Goal: Task Accomplishment & Management: Manage account settings

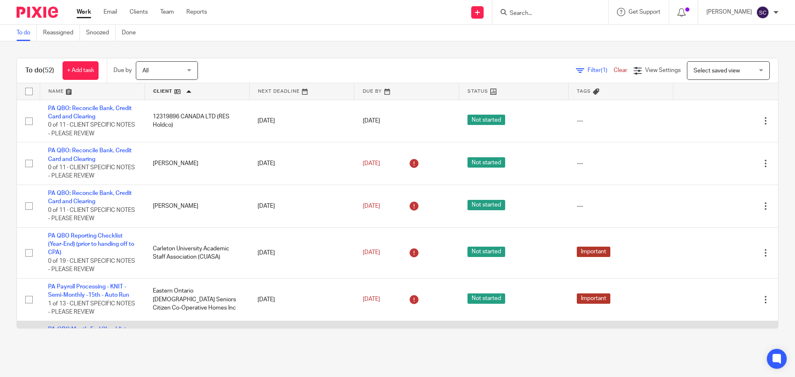
scroll to position [124, 0]
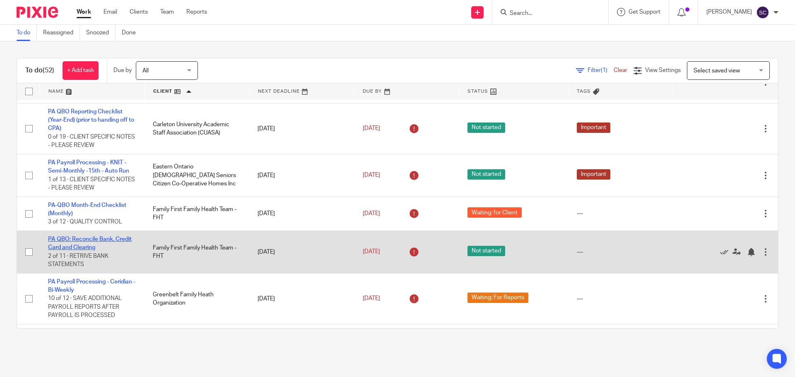
click at [62, 239] on link "PA QBO: Reconcile Bank, Credit Card and Clearing" at bounding box center [90, 244] width 84 height 14
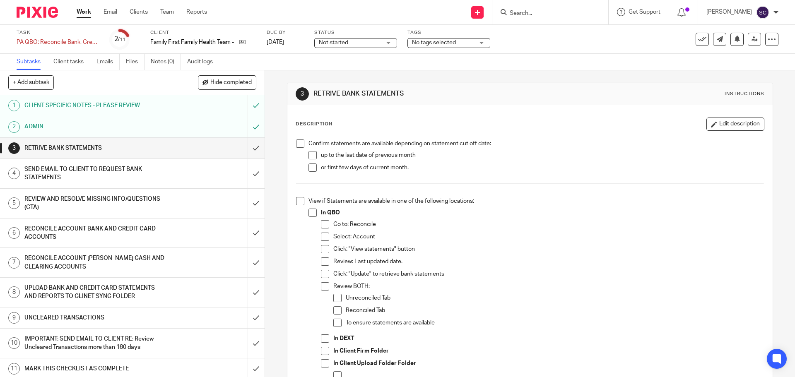
click at [297, 142] on span at bounding box center [300, 144] width 8 height 8
click at [296, 199] on span at bounding box center [300, 201] width 8 height 8
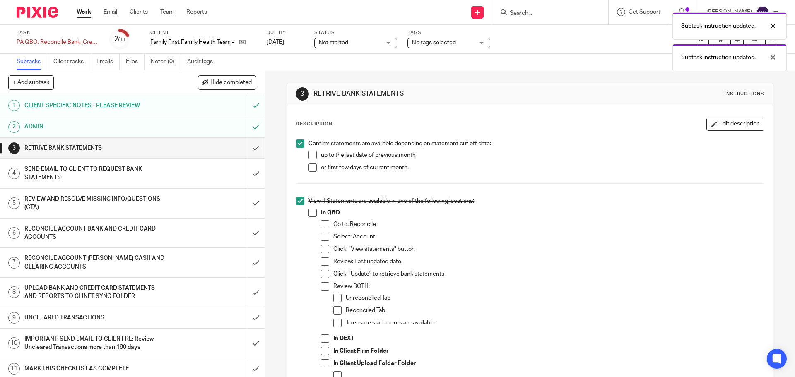
scroll to position [83, 0]
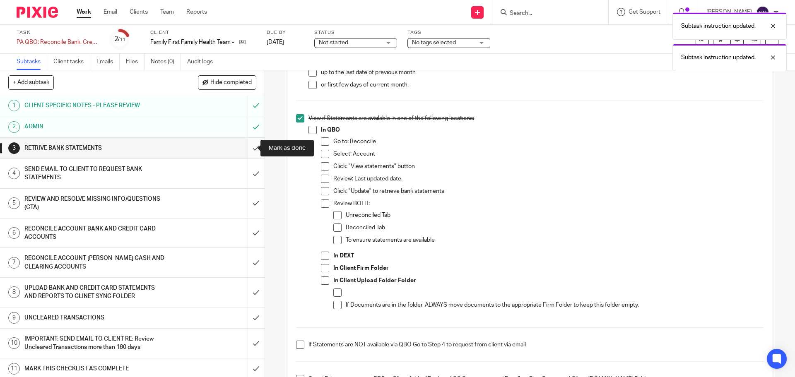
click at [249, 151] on input "submit" at bounding box center [132, 148] width 265 height 21
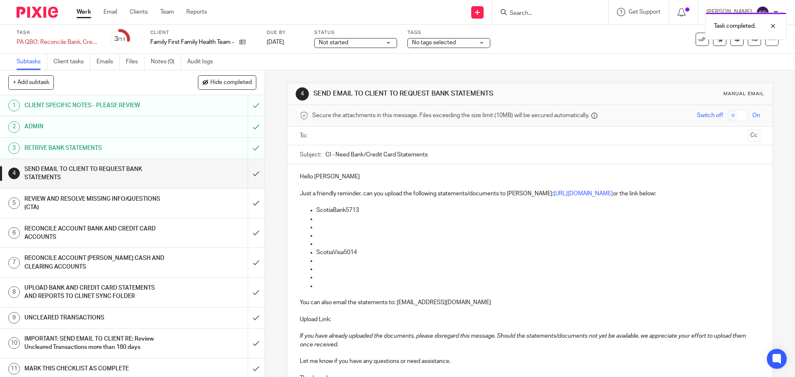
click at [317, 137] on input "text" at bounding box center [529, 136] width 429 height 10
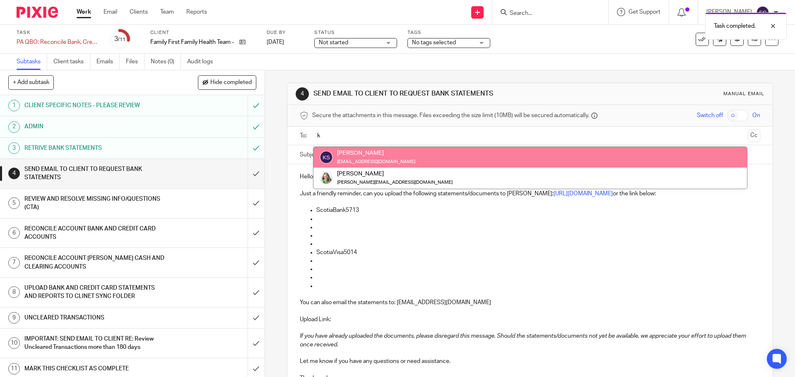
type input "k"
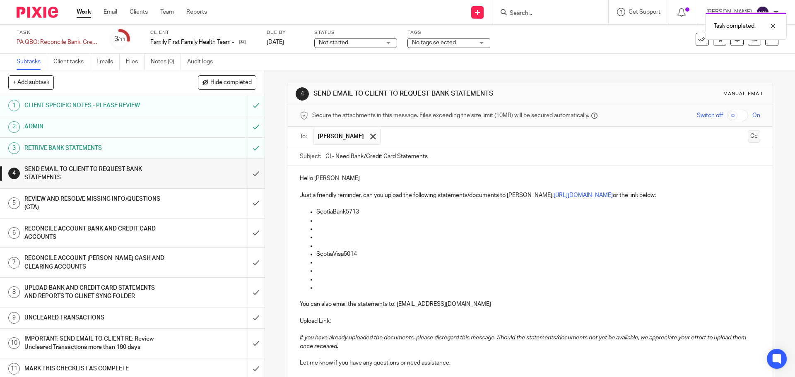
click at [748, 133] on button "Cc" at bounding box center [754, 136] width 12 height 12
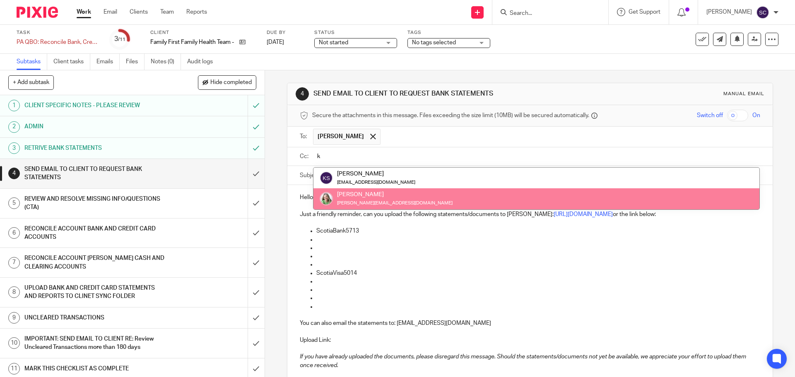
type input "k"
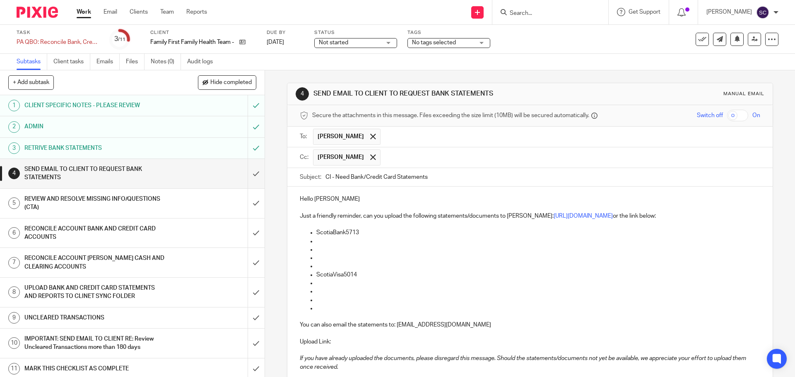
drag, startPoint x: 323, startPoint y: 175, endPoint x: 328, endPoint y: 177, distance: 5.2
click at [328, 177] on input "CI - Need Bank/Credit Card Statements" at bounding box center [543, 177] width 435 height 19
click at [449, 179] on input "FF FHT - Need Bank/Credit Card Statements" at bounding box center [543, 177] width 435 height 19
type input "FF FHT - Need Bank/Credit Card Statements - 07/31/2025"
click at [317, 311] on p at bounding box center [538, 308] width 444 height 8
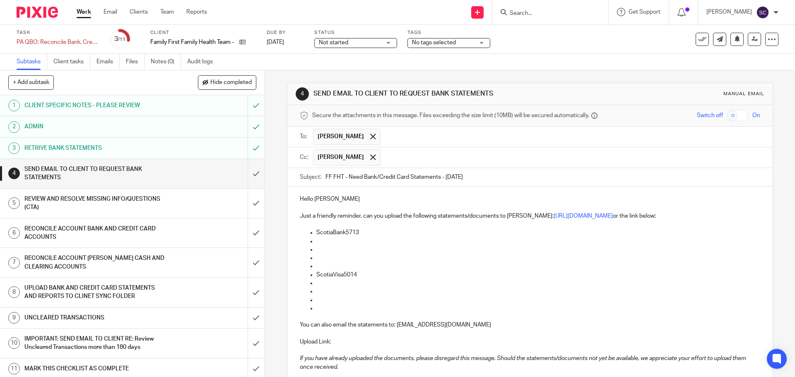
click at [368, 233] on p "ScotiaBank5713" at bounding box center [538, 233] width 444 height 8
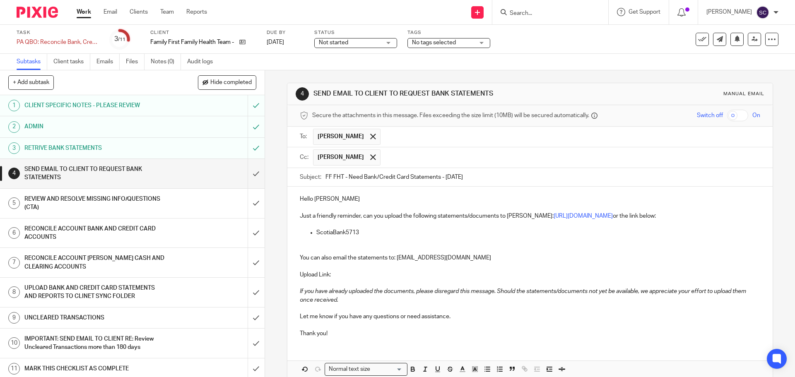
click at [327, 330] on p "Thank you!" at bounding box center [530, 334] width 460 height 8
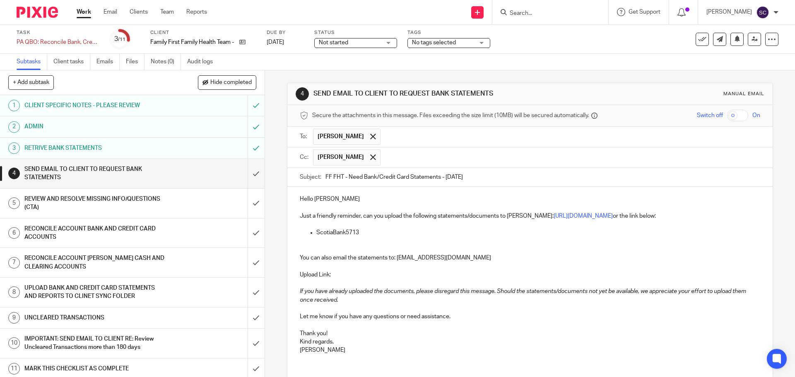
click at [336, 200] on p "Hello Karen" at bounding box center [530, 199] width 460 height 8
click at [331, 231] on p "ScotiaBank5713" at bounding box center [538, 233] width 444 height 8
click at [347, 234] on p "Scotia Bank5713" at bounding box center [538, 233] width 444 height 8
click at [473, 349] on p "Svetlana" at bounding box center [530, 350] width 460 height 8
click at [373, 231] on p "Scotia Bank 5713" at bounding box center [538, 233] width 444 height 8
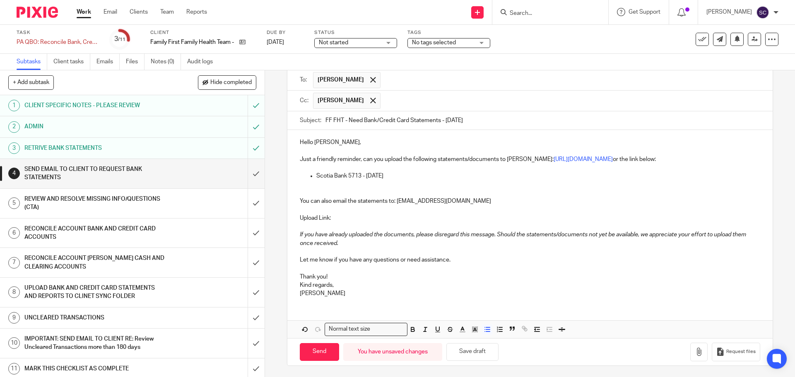
scroll to position [58, 0]
click at [316, 348] on input "Send" at bounding box center [319, 351] width 39 height 18
type input "Sent"
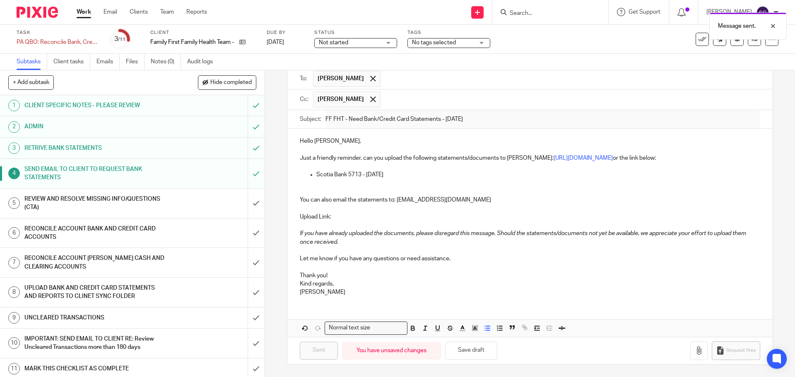
click at [389, 45] on div "Not started Not started" at bounding box center [355, 43] width 83 height 10
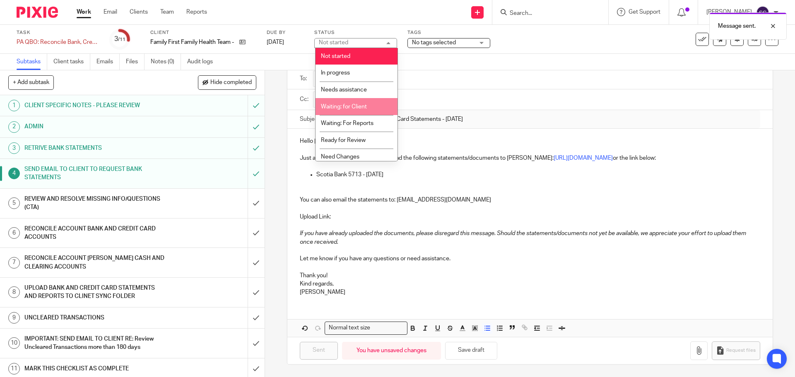
click at [362, 106] on span "Waiting: for Client" at bounding box center [344, 107] width 46 height 6
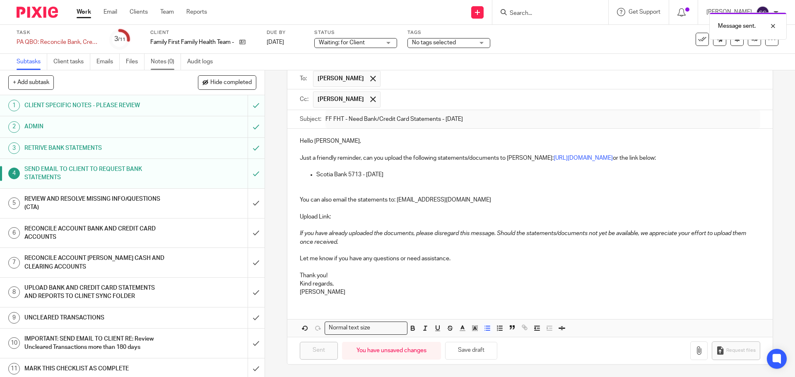
click at [164, 62] on link "Notes (0)" at bounding box center [166, 62] width 30 height 16
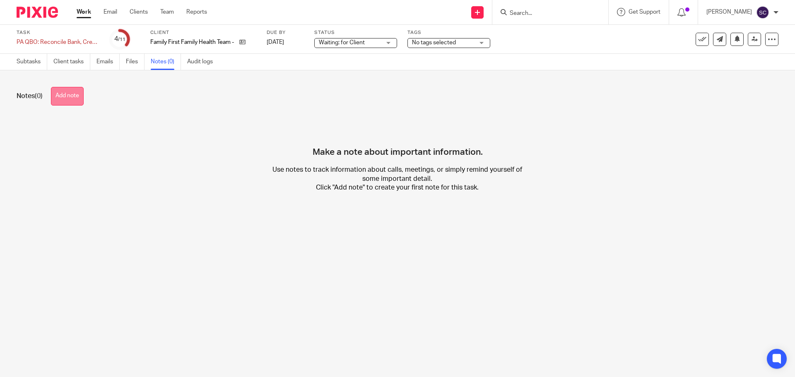
click at [66, 92] on button "Add note" at bounding box center [67, 96] width 33 height 19
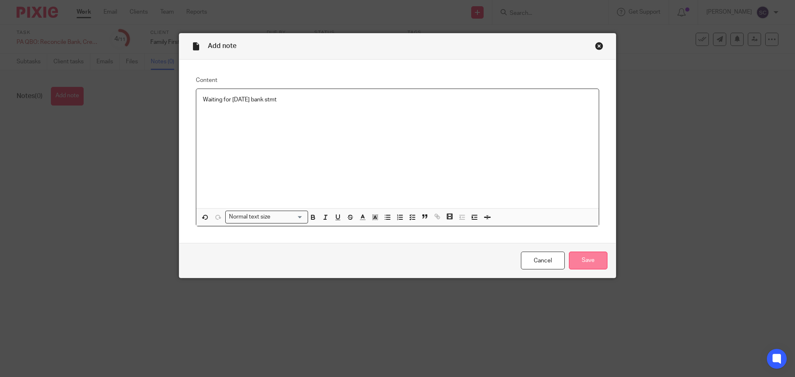
click at [589, 263] on input "Save" at bounding box center [588, 261] width 39 height 18
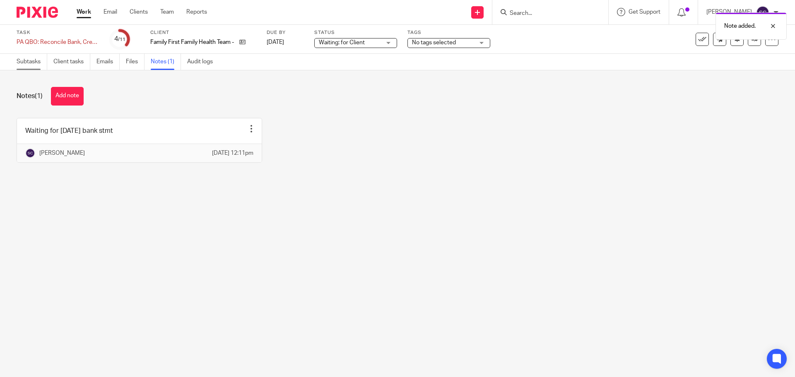
click at [26, 64] on link "Subtasks" at bounding box center [32, 62] width 31 height 16
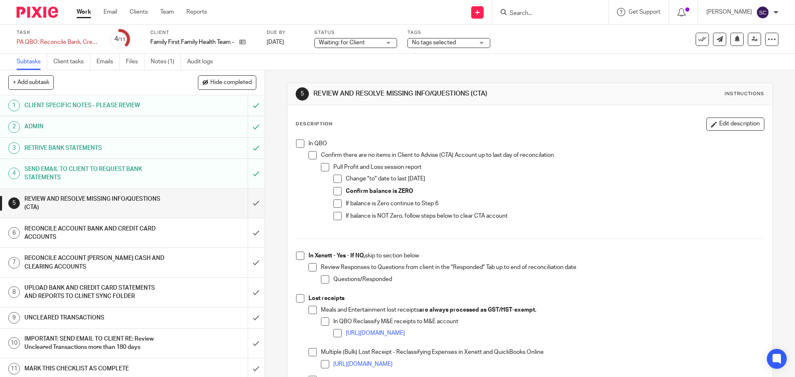
click at [296, 145] on span at bounding box center [300, 144] width 8 height 8
click at [296, 254] on span at bounding box center [300, 256] width 8 height 8
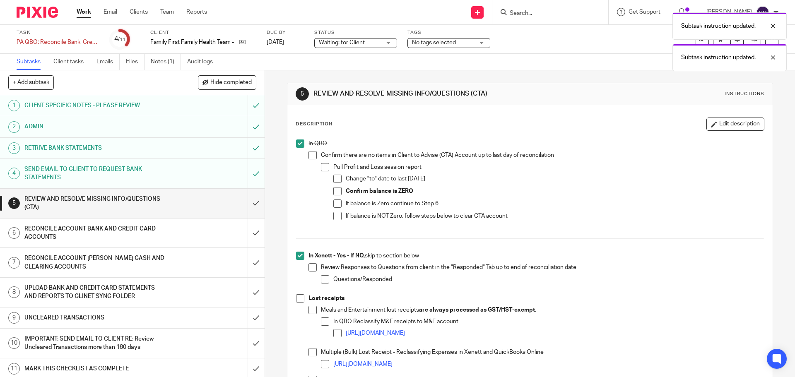
click at [298, 299] on span at bounding box center [300, 299] width 8 height 8
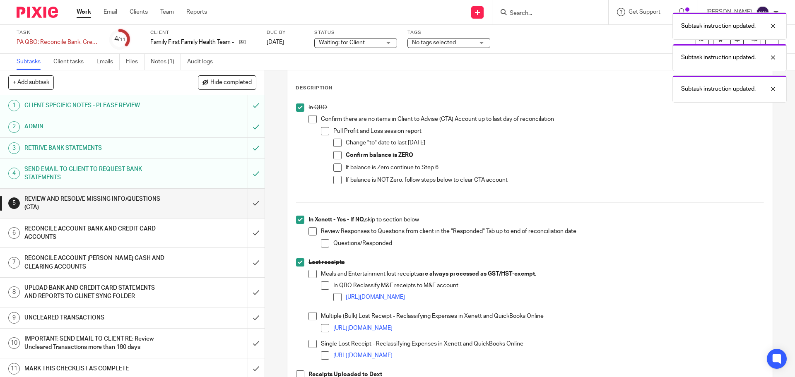
scroll to position [166, 0]
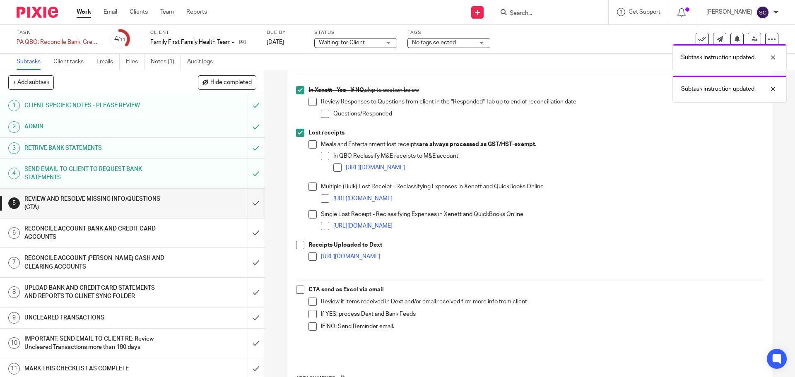
click at [296, 247] on span at bounding box center [300, 245] width 8 height 8
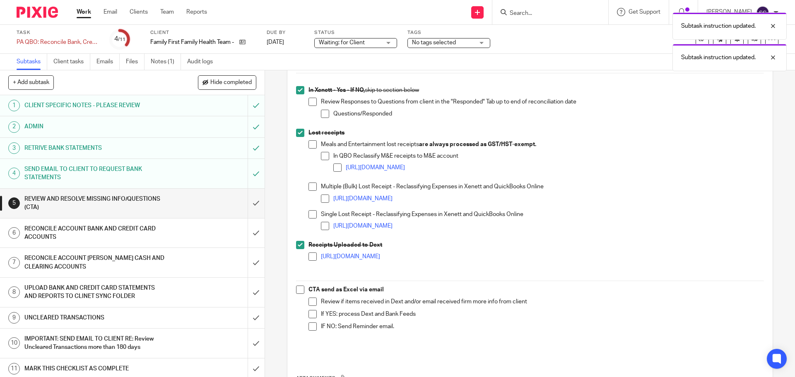
click at [297, 287] on span at bounding box center [300, 290] width 8 height 8
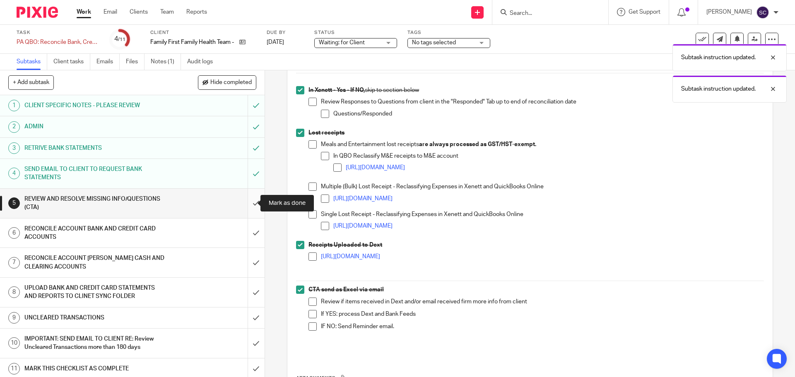
click at [249, 203] on input "submit" at bounding box center [132, 203] width 265 height 29
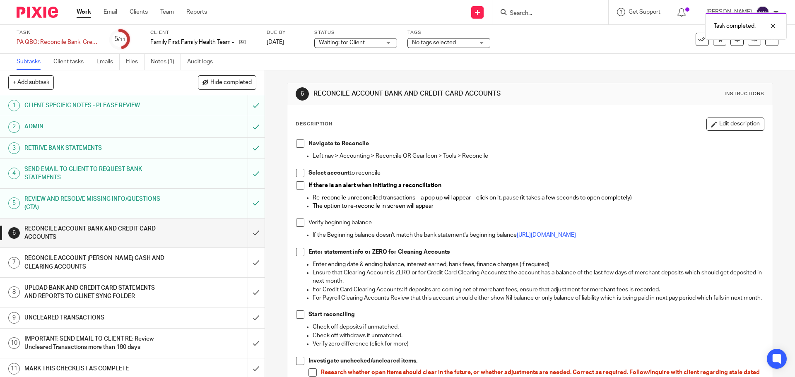
click at [299, 142] on span at bounding box center [300, 144] width 8 height 8
click at [298, 171] on span at bounding box center [300, 173] width 8 height 8
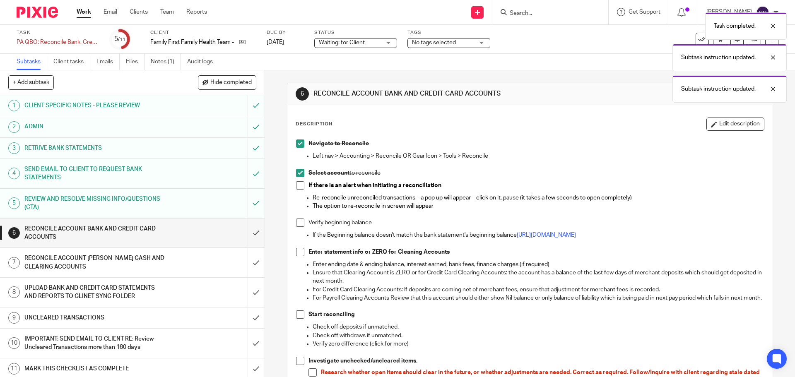
drag, startPoint x: 299, startPoint y: 187, endPoint x: 300, endPoint y: 196, distance: 9.2
click at [299, 187] on span at bounding box center [300, 185] width 8 height 8
click at [303, 226] on li "Verify beginning balance" at bounding box center [530, 225] width 468 height 12
click at [299, 224] on span at bounding box center [300, 223] width 8 height 8
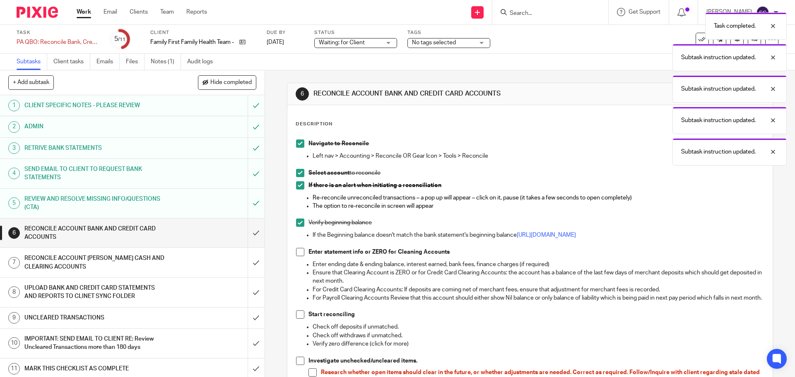
click at [299, 253] on span at bounding box center [300, 252] width 8 height 8
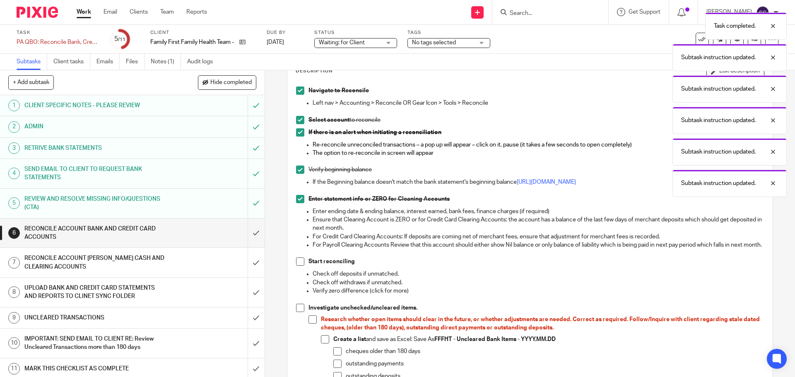
scroll to position [166, 0]
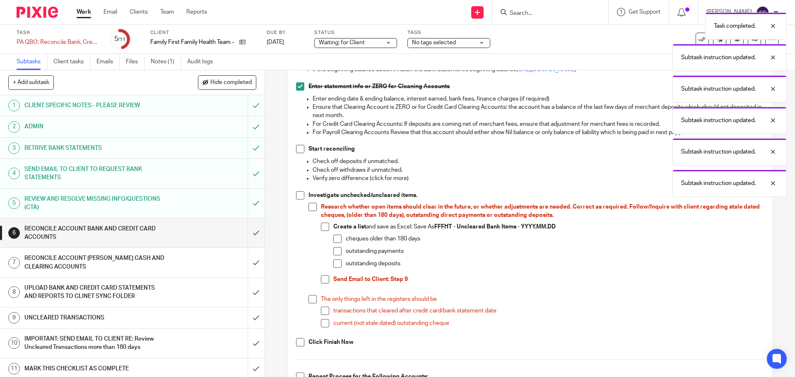
click at [299, 153] on span at bounding box center [300, 149] width 8 height 8
click at [298, 200] on span at bounding box center [300, 195] width 8 height 8
click at [300, 347] on span at bounding box center [300, 342] width 8 height 8
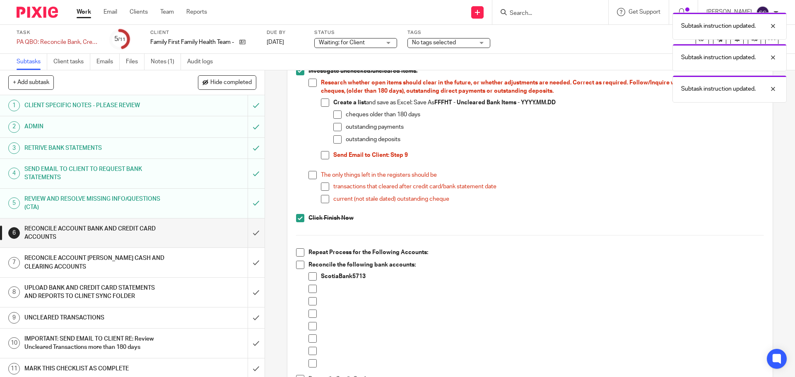
scroll to position [373, 0]
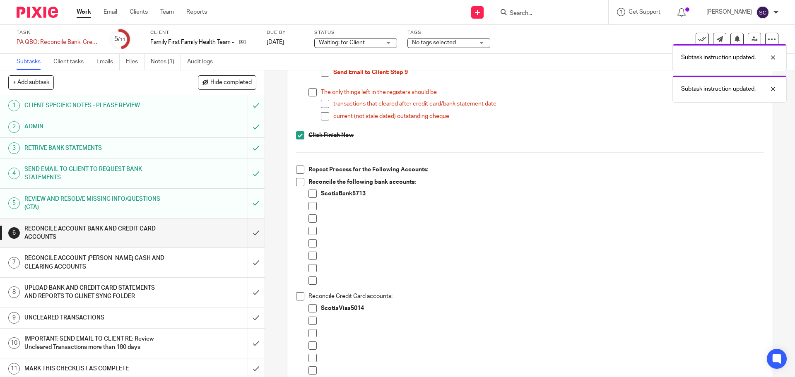
click at [298, 301] on span at bounding box center [300, 296] width 8 height 8
click at [311, 313] on span at bounding box center [313, 308] width 8 height 8
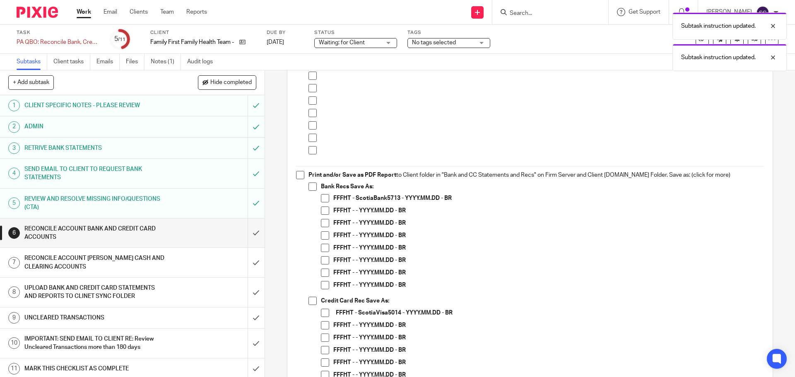
scroll to position [621, 0]
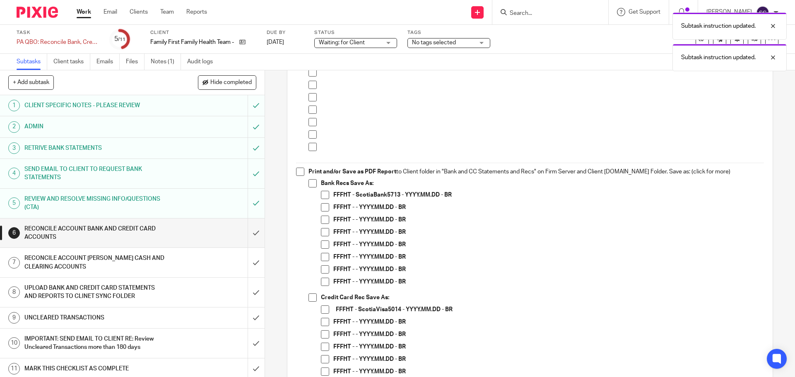
click at [312, 302] on span at bounding box center [313, 298] width 8 height 8
click at [324, 314] on span at bounding box center [325, 310] width 8 height 8
click at [56, 261] on h1 "RECONCILE ACCOUNT [PERSON_NAME] CASH AND CLEARING ACCOUNTS" at bounding box center [95, 262] width 143 height 21
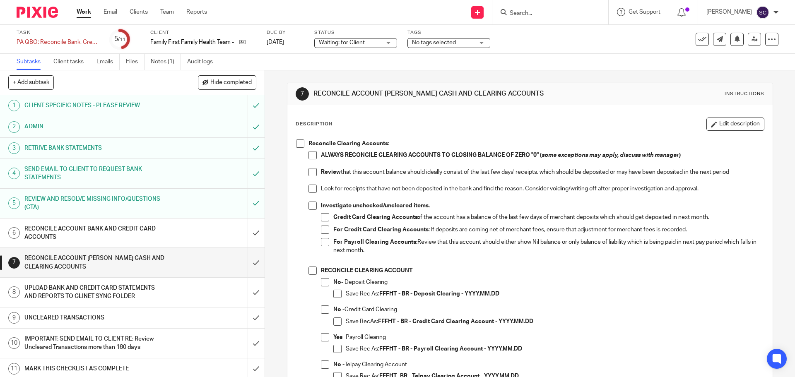
click at [297, 147] on span at bounding box center [300, 144] width 8 height 8
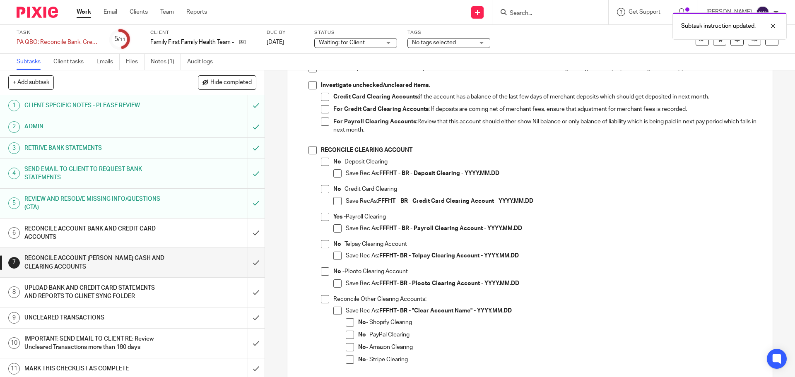
scroll to position [166, 0]
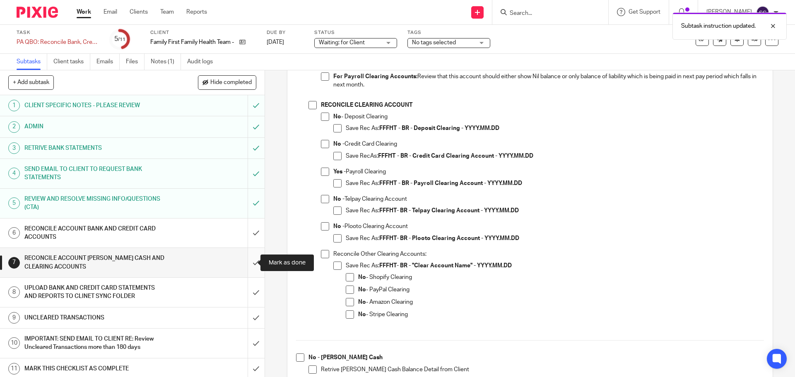
click at [247, 263] on input "submit" at bounding box center [132, 262] width 265 height 29
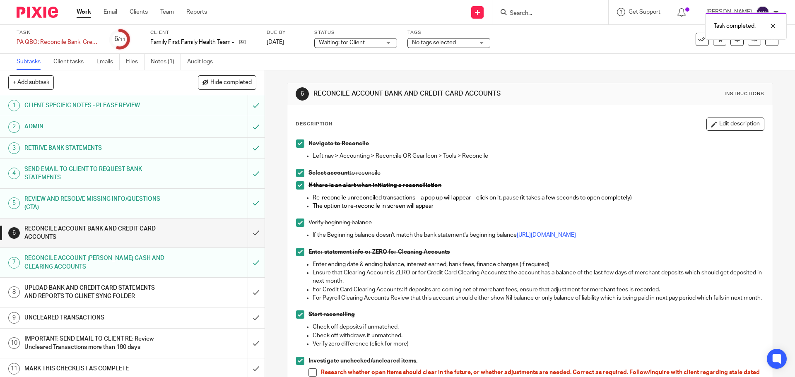
click at [99, 290] on h1 "UPLOAD BANK AND CREDIT CARD STATEMENTS AND REPORTS TO CLINET SYNC FOLDER" at bounding box center [95, 292] width 143 height 21
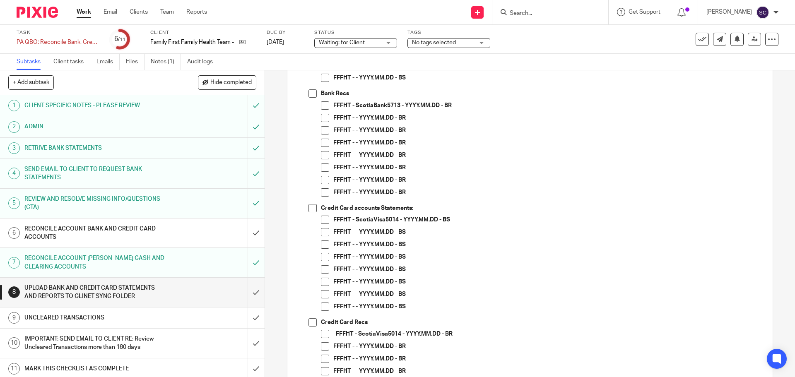
scroll to position [207, 0]
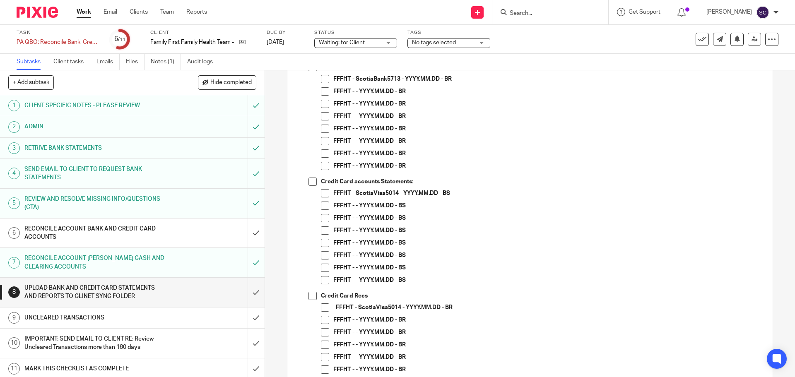
click at [312, 183] on span at bounding box center [313, 182] width 8 height 8
click at [325, 192] on span at bounding box center [325, 193] width 8 height 8
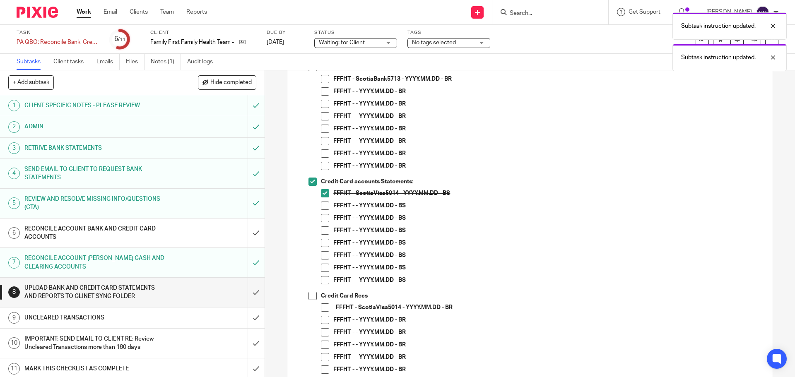
click at [309, 296] on span at bounding box center [313, 296] width 8 height 8
click at [325, 308] on span at bounding box center [325, 308] width 8 height 8
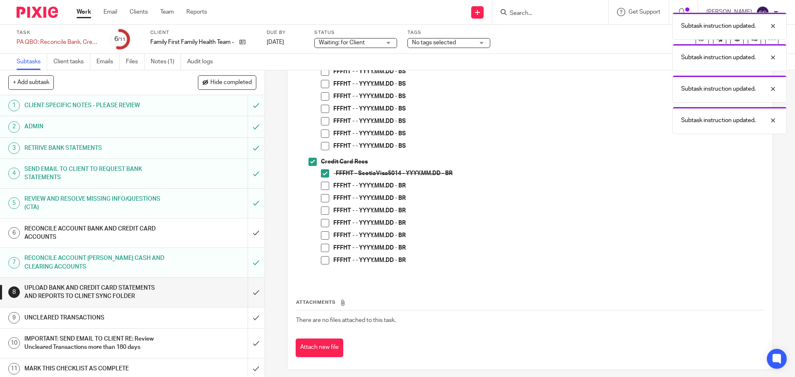
scroll to position [347, 0]
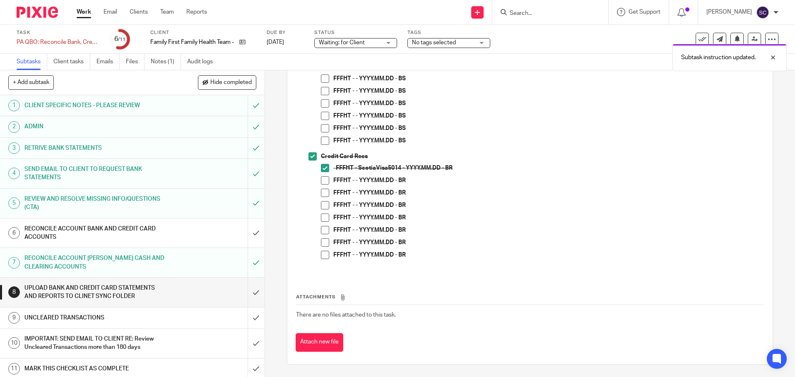
click at [82, 11] on link "Work" at bounding box center [84, 12] width 14 height 8
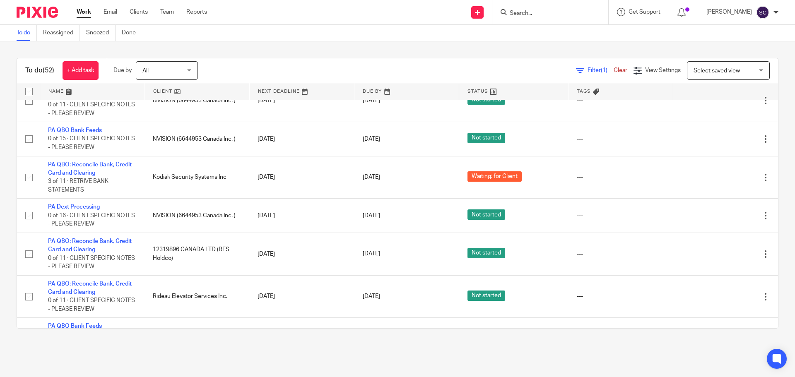
scroll to position [1884, 0]
